Goal: Task Accomplishment & Management: Use online tool/utility

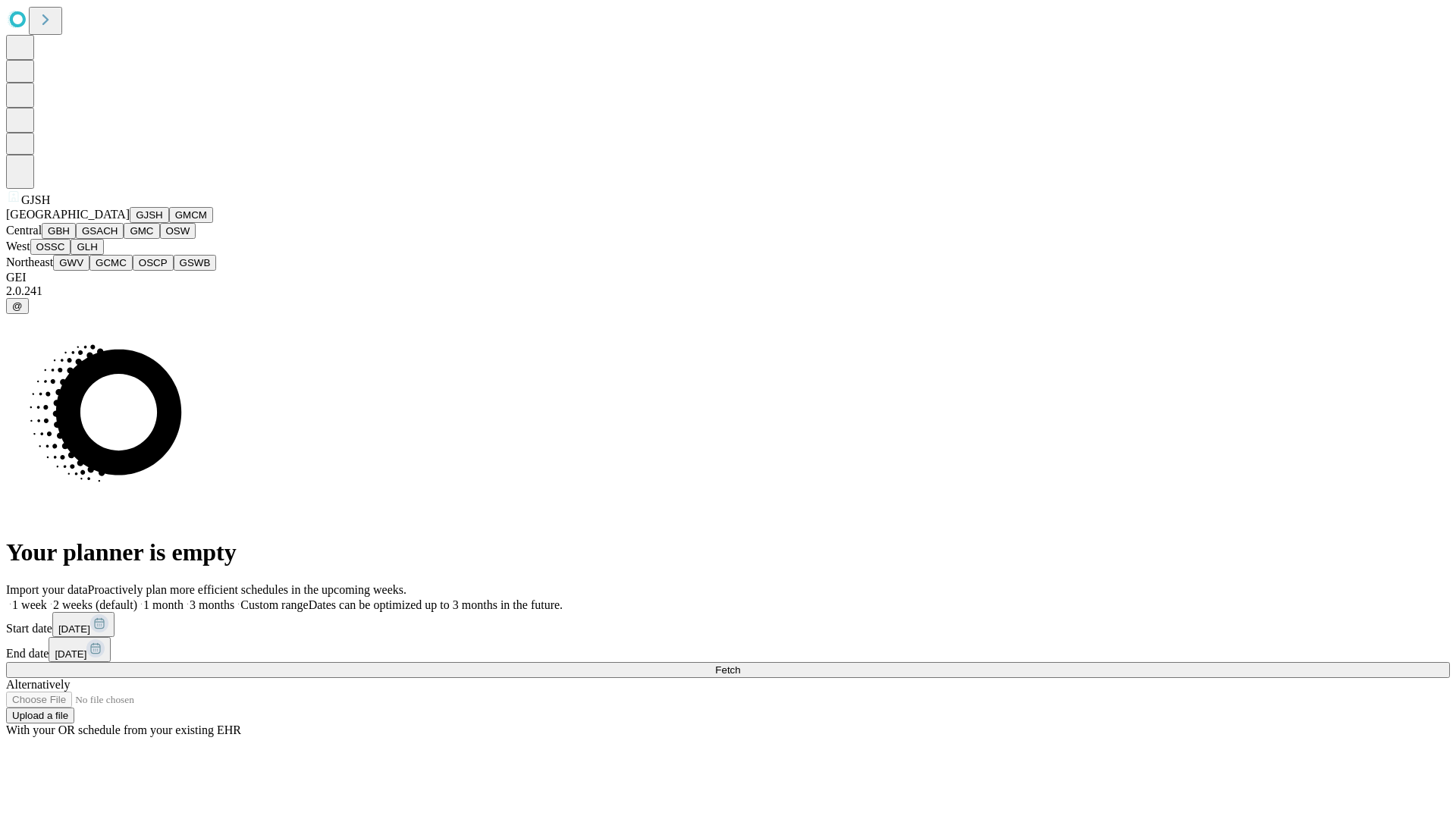
click at [130, 223] on button "GJSH" at bounding box center [149, 215] width 39 height 16
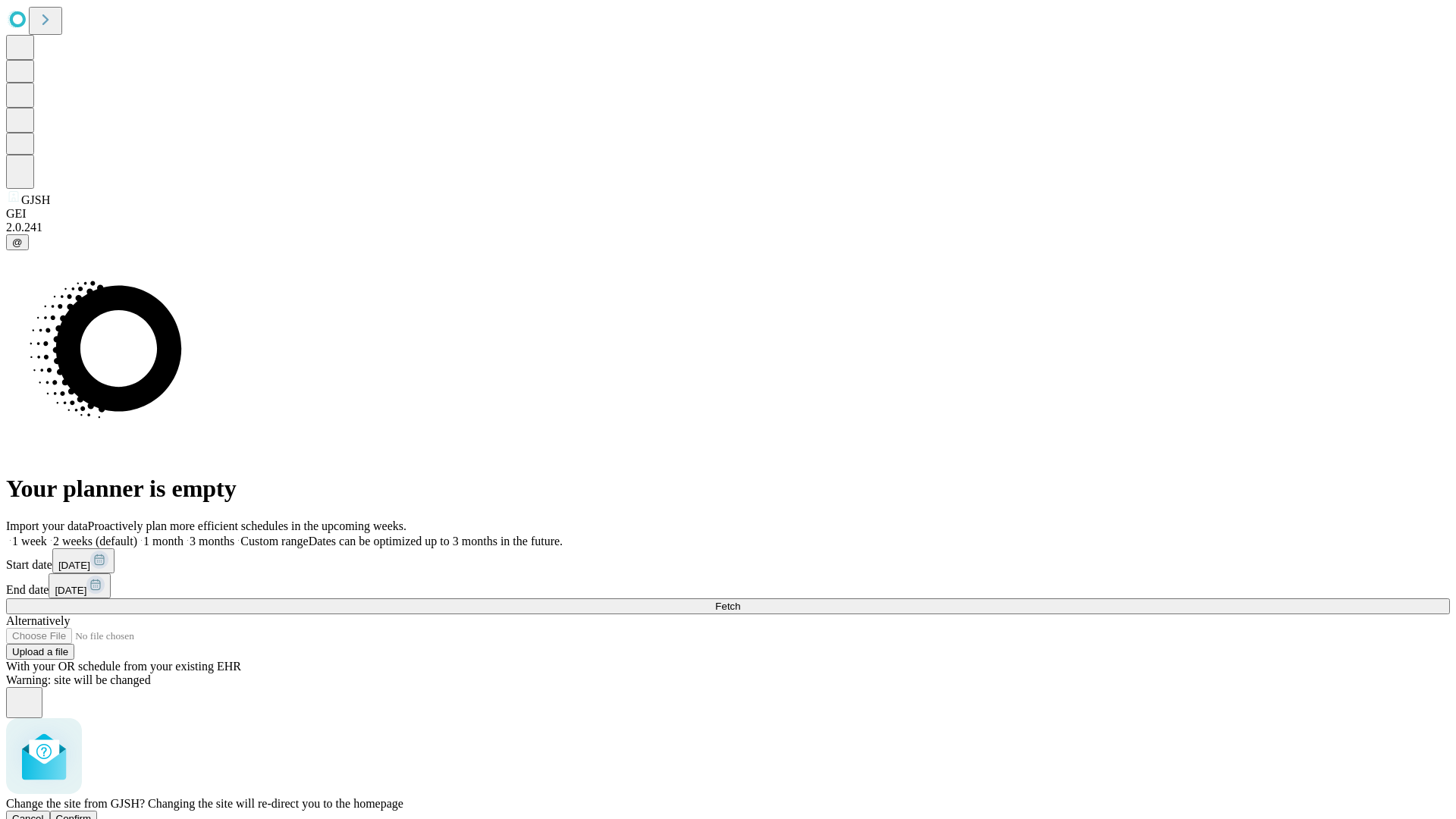
click at [91, 813] on span "Confirm" at bounding box center [73, 819] width 36 height 12
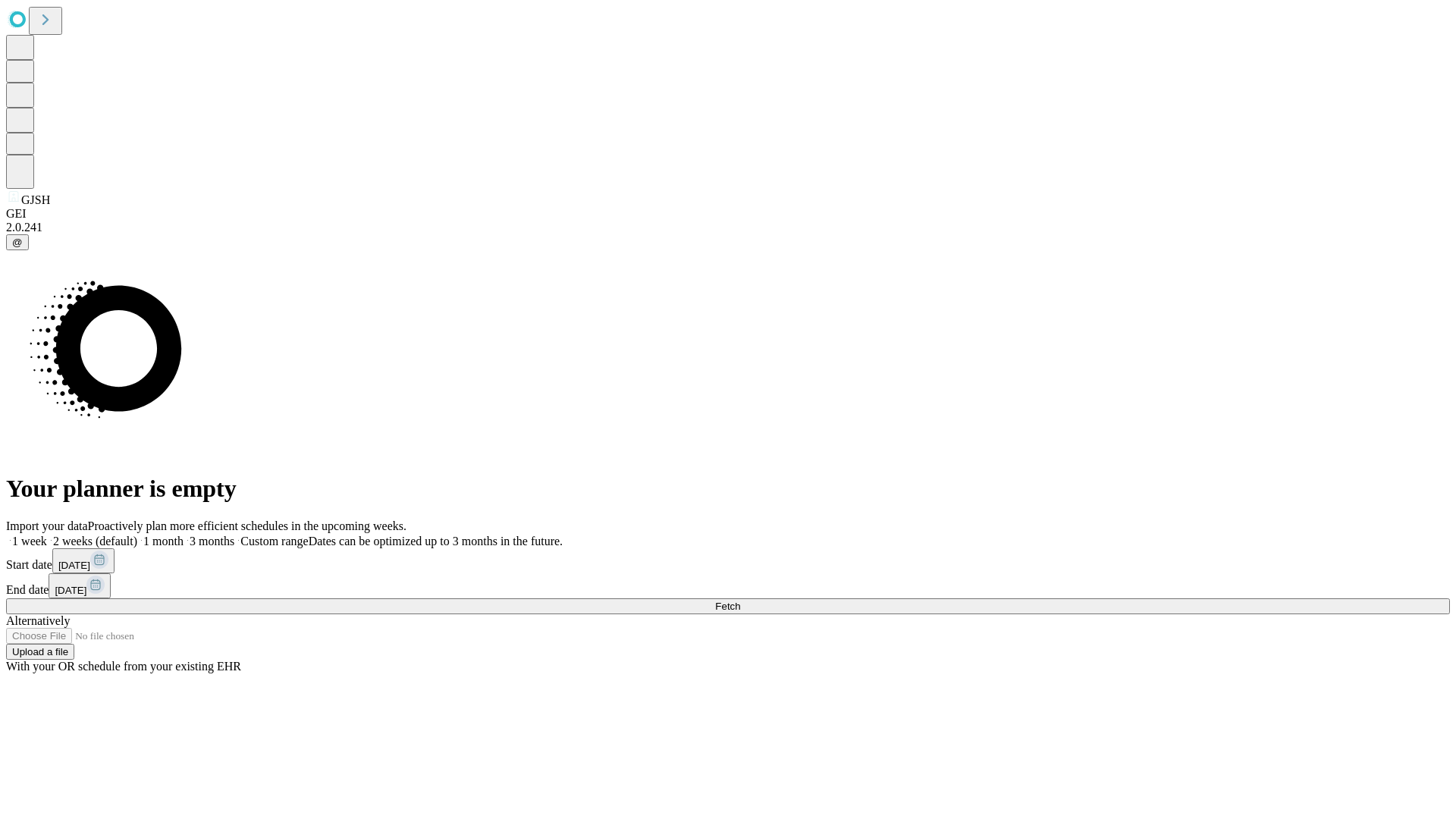
click at [47, 535] on label "1 week" at bounding box center [26, 541] width 41 height 13
click at [740, 600] on span "Fetch" at bounding box center [728, 606] width 25 height 12
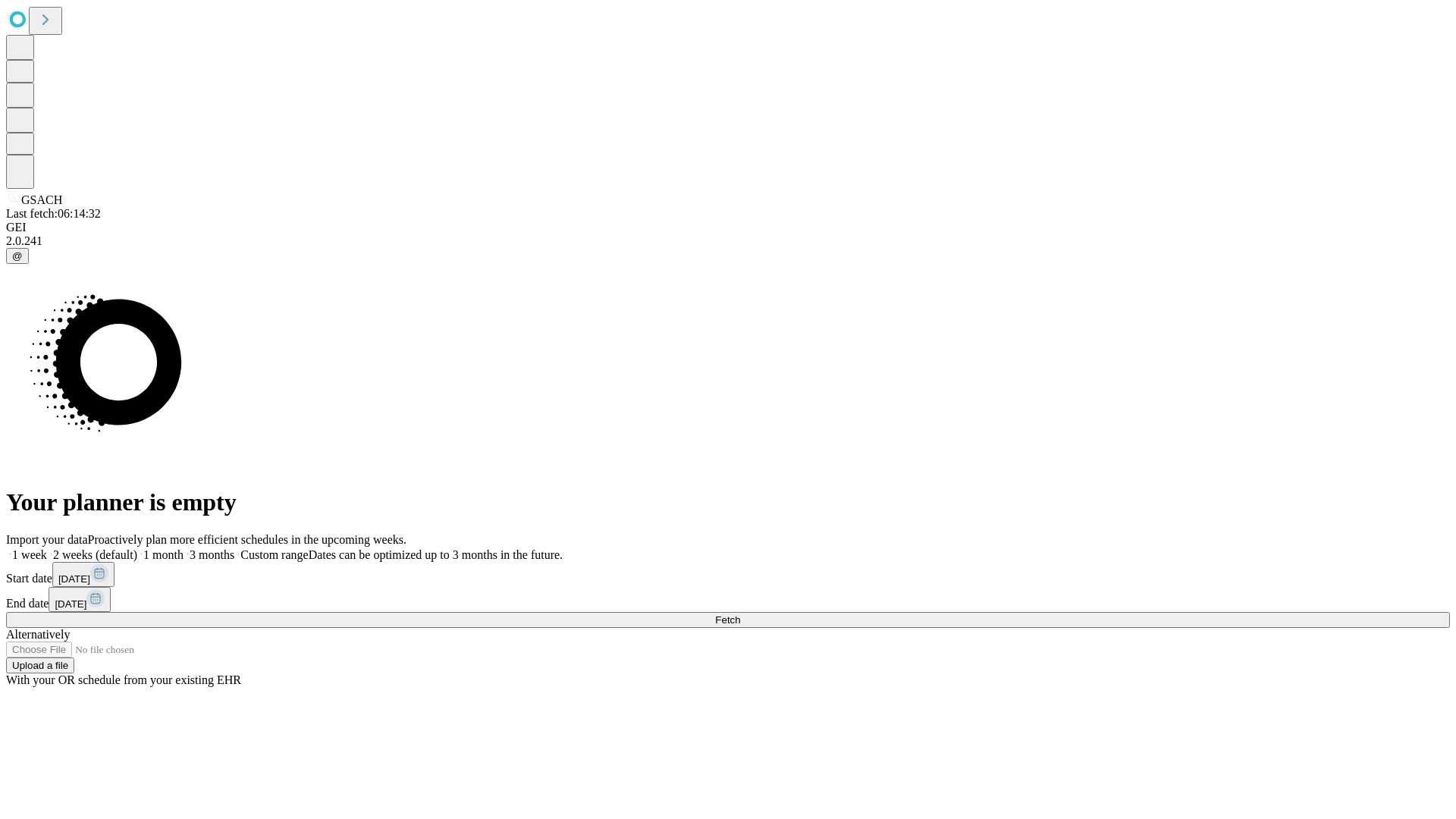
click at [47, 548] on label "1 week" at bounding box center [26, 555] width 41 height 13
click at [740, 614] on span "Fetch" at bounding box center [728, 620] width 25 height 12
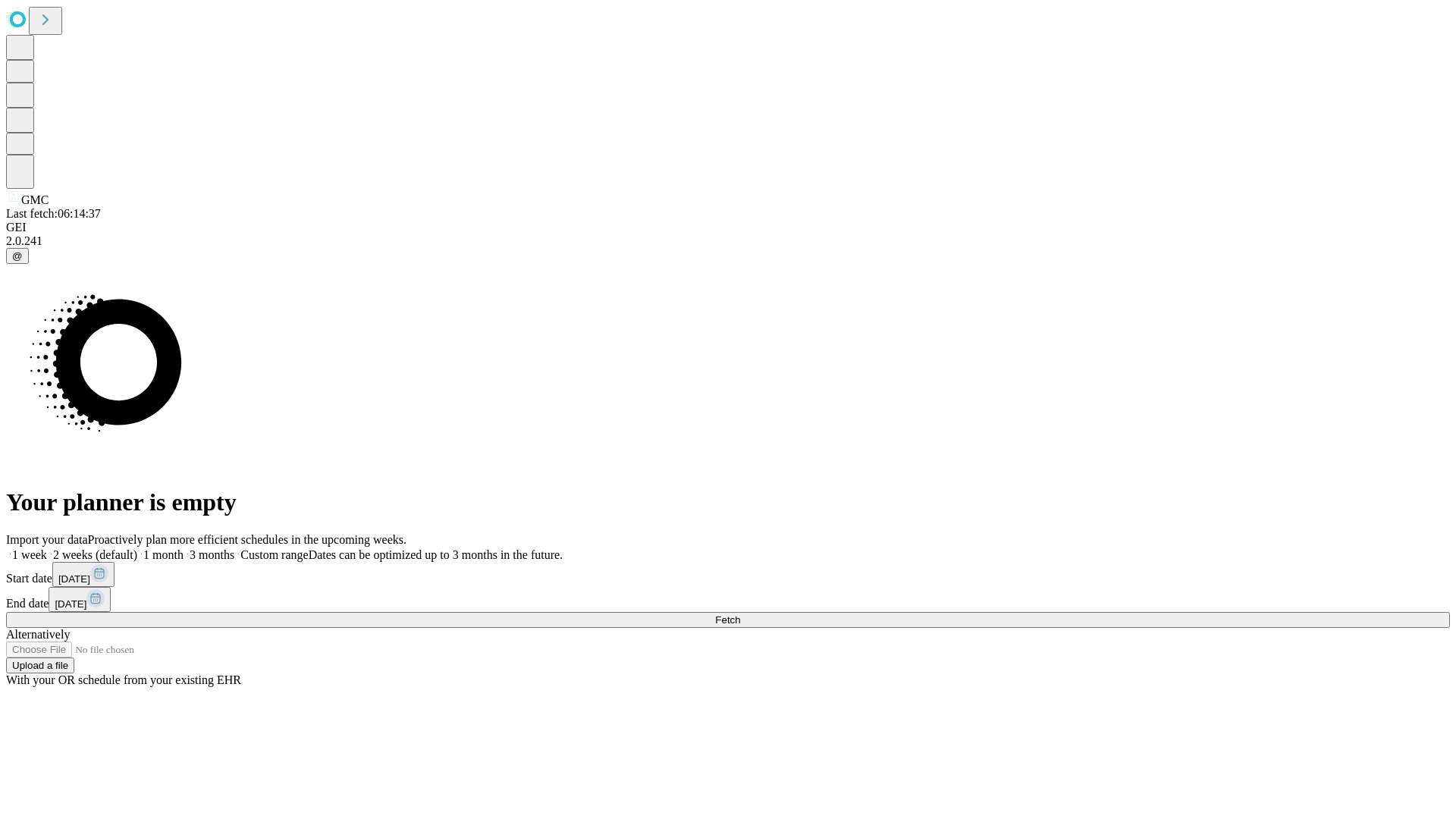
click at [47, 548] on label "1 week" at bounding box center [26, 555] width 41 height 13
click at [740, 614] on span "Fetch" at bounding box center [728, 620] width 25 height 12
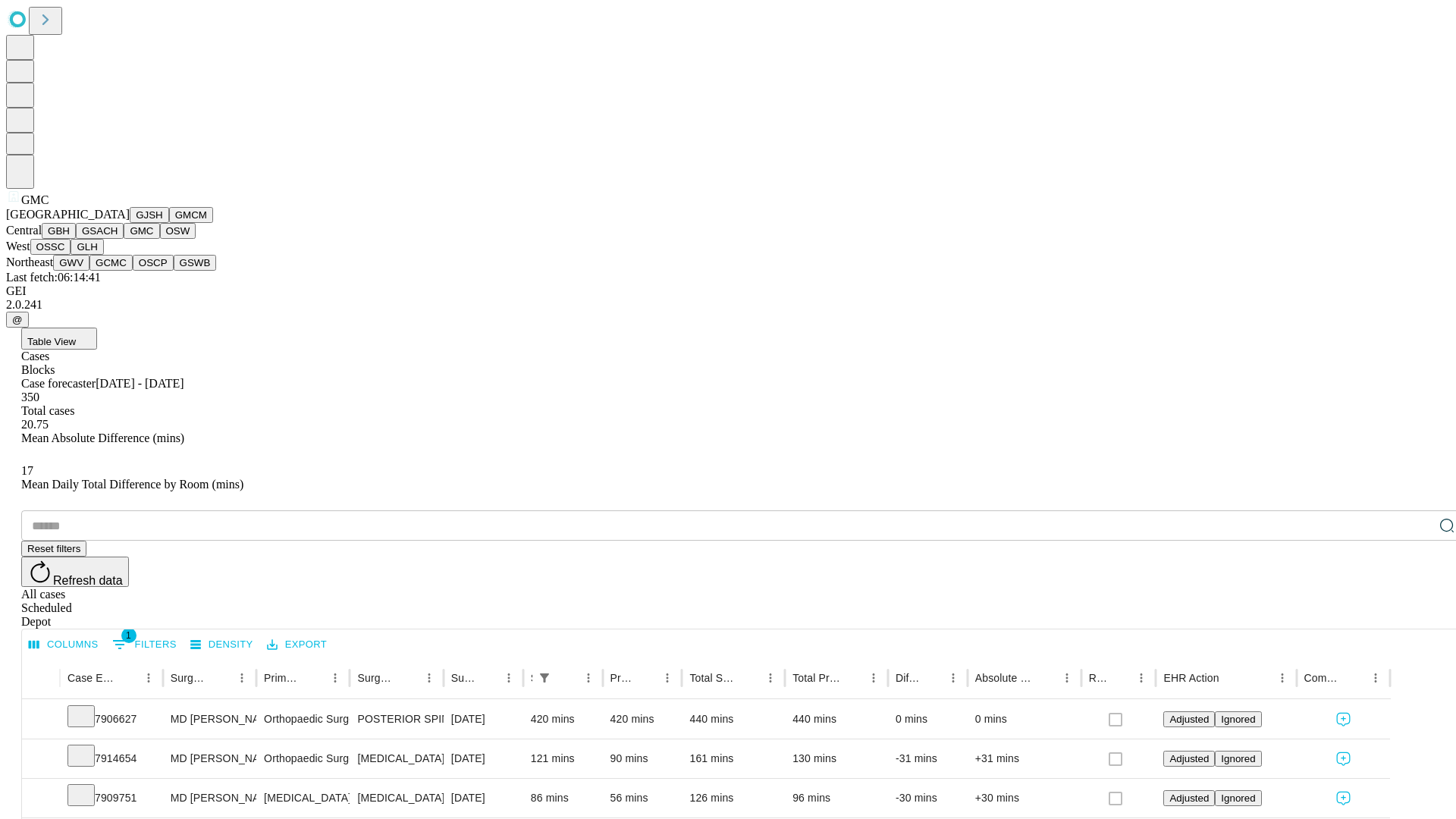
click at [160, 239] on button "OSW" at bounding box center [178, 230] width 37 height 16
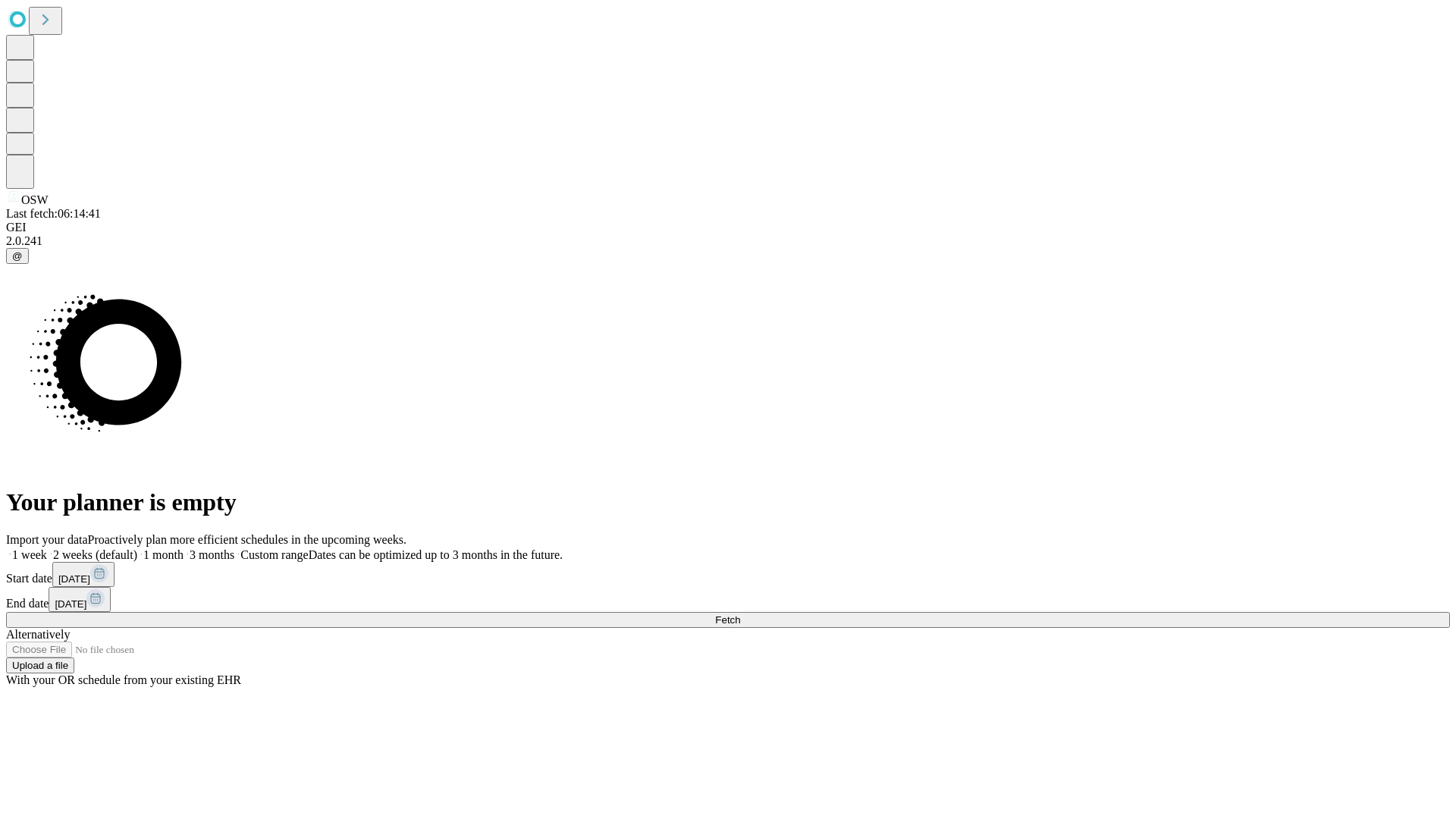
click at [47, 548] on label "1 week" at bounding box center [26, 555] width 41 height 13
click at [740, 614] on span "Fetch" at bounding box center [728, 620] width 25 height 12
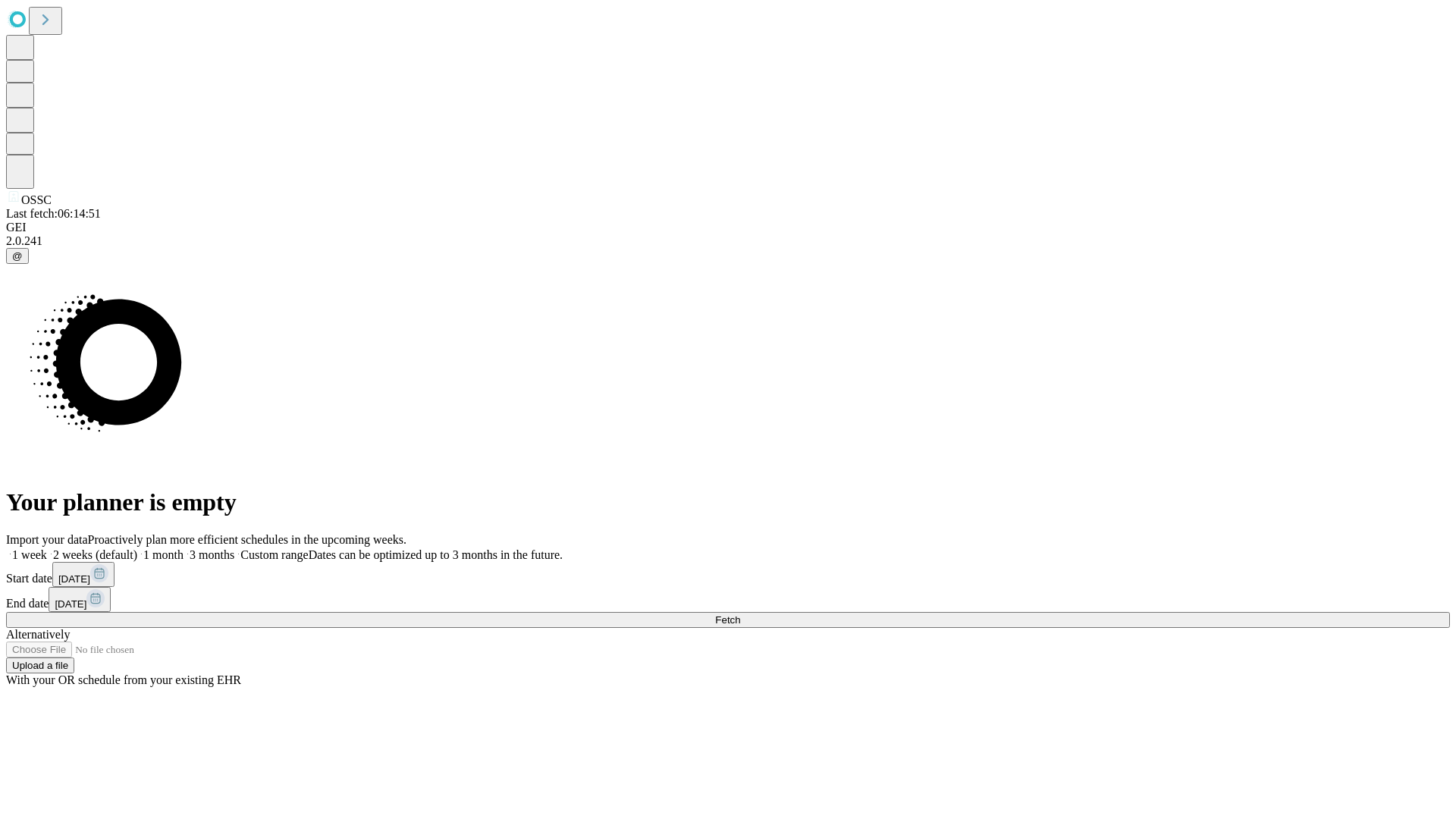
click at [47, 548] on label "1 week" at bounding box center [26, 555] width 41 height 13
click at [740, 614] on span "Fetch" at bounding box center [728, 620] width 25 height 12
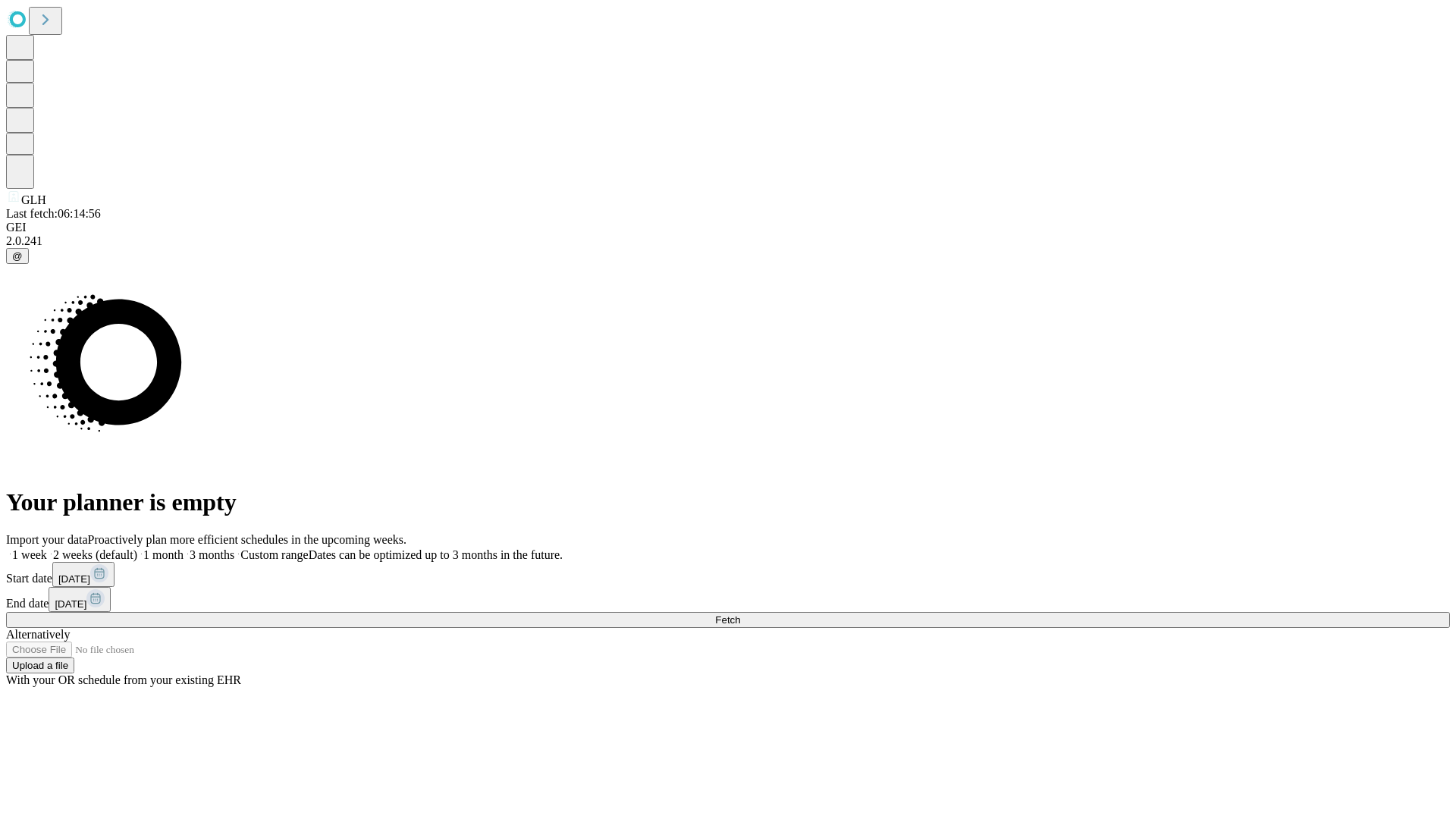
click at [47, 548] on label "1 week" at bounding box center [26, 555] width 41 height 13
click at [740, 614] on span "Fetch" at bounding box center [728, 620] width 25 height 12
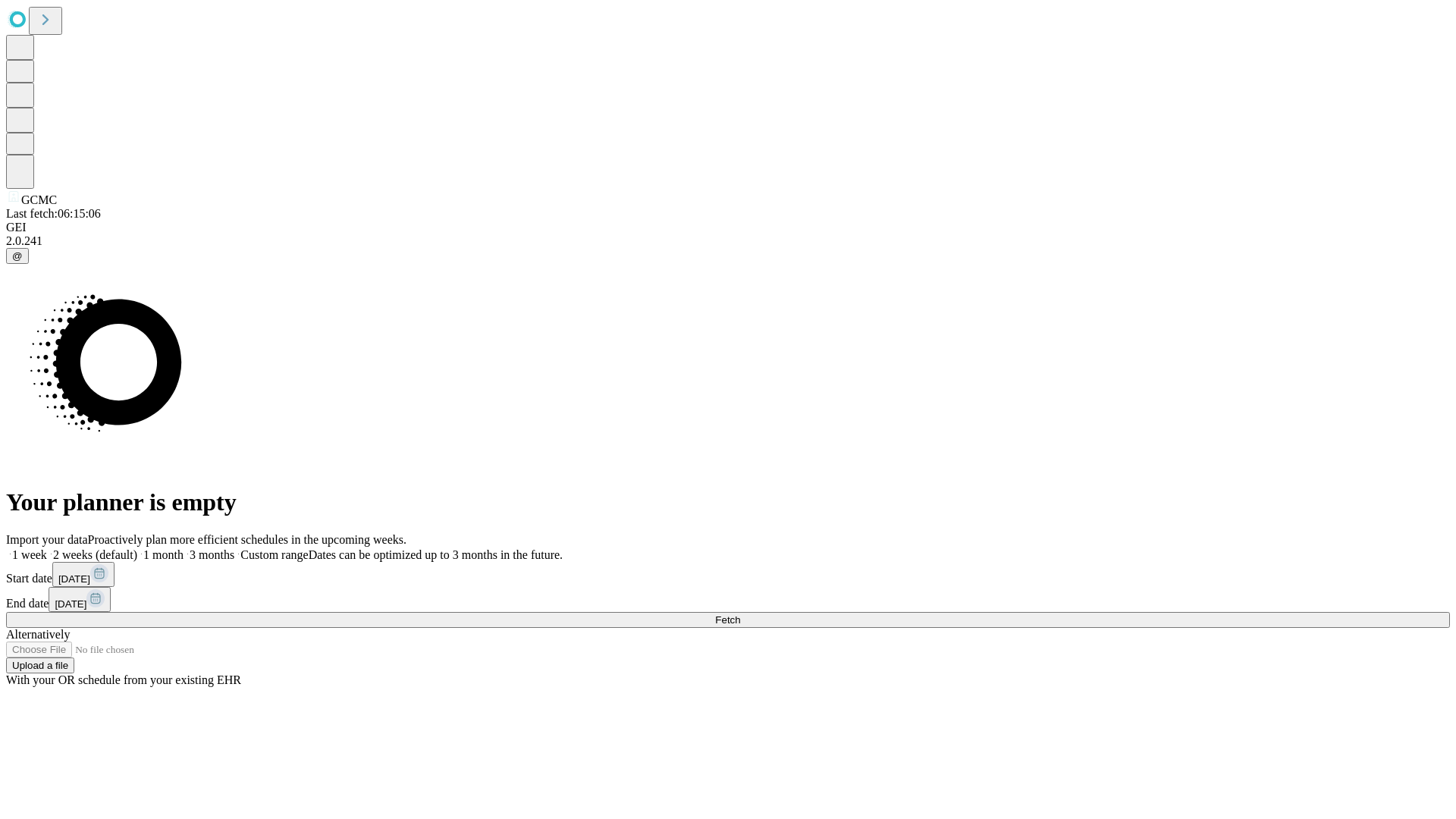
click at [47, 548] on label "1 week" at bounding box center [26, 555] width 41 height 13
click at [740, 614] on span "Fetch" at bounding box center [728, 620] width 25 height 12
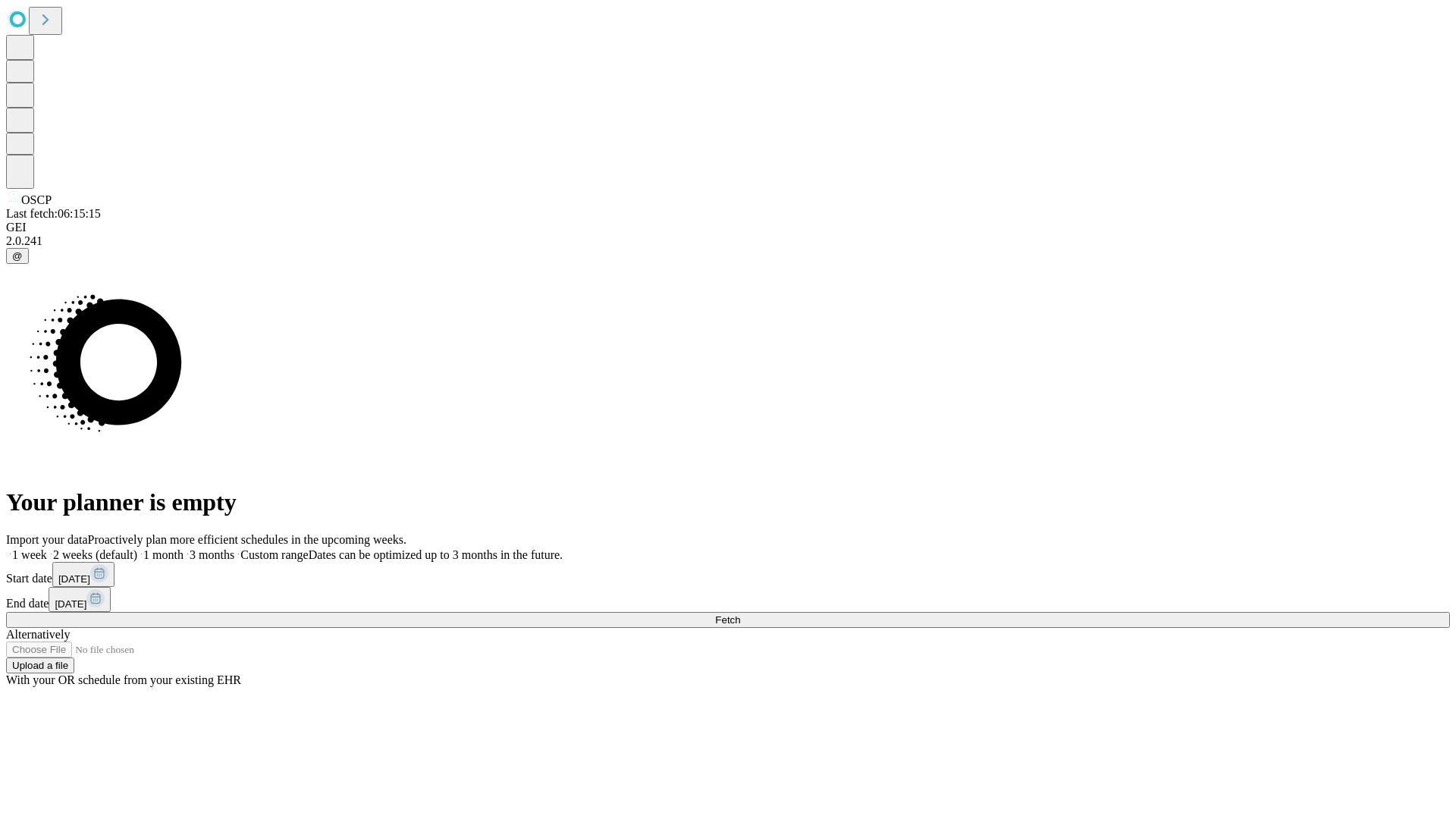
click at [47, 548] on label "1 week" at bounding box center [26, 555] width 41 height 13
click at [740, 614] on span "Fetch" at bounding box center [728, 620] width 25 height 12
